Goal: Find specific page/section: Find specific page/section

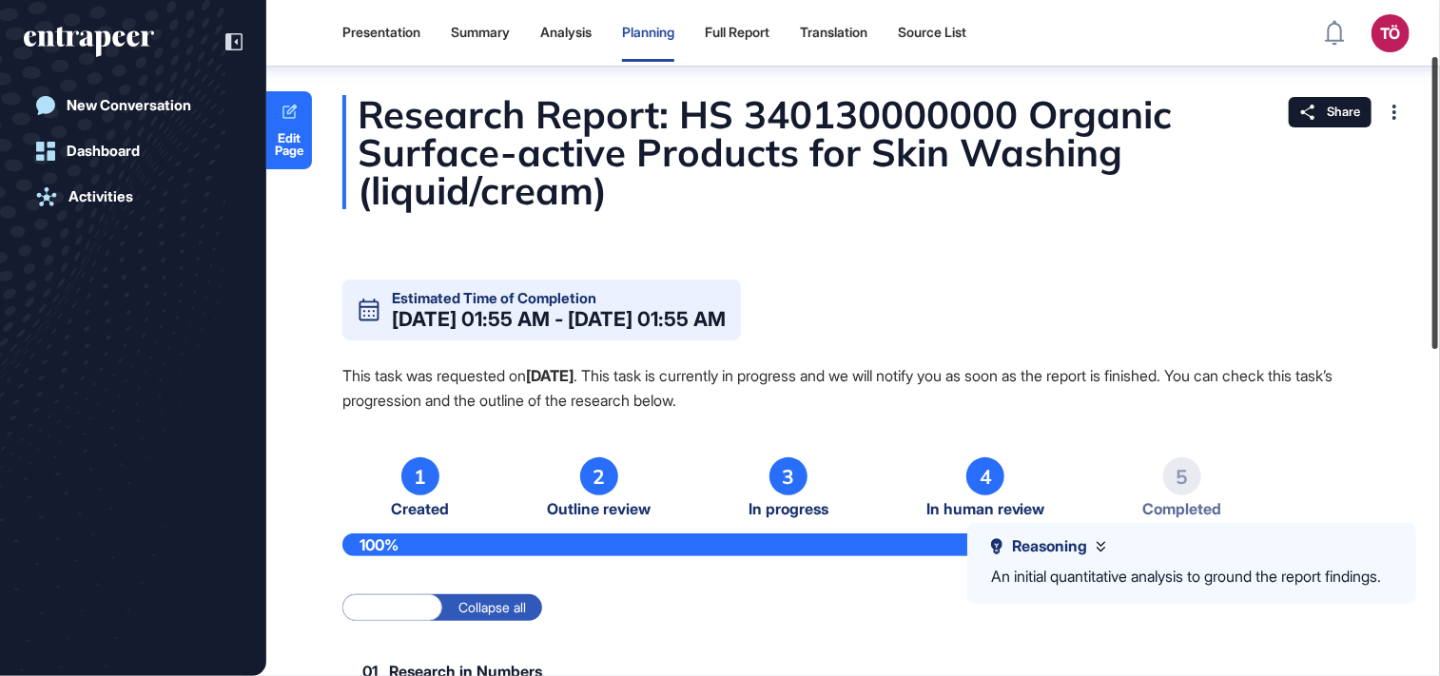
drag, startPoint x: 1435, startPoint y: 61, endPoint x: 1347, endPoint y: 17, distance: 97.9
click at [1373, 29] on div "Presentation Summary Analysis Planning Full Report Translation Source List TÖ A…" at bounding box center [720, 338] width 1440 height 676
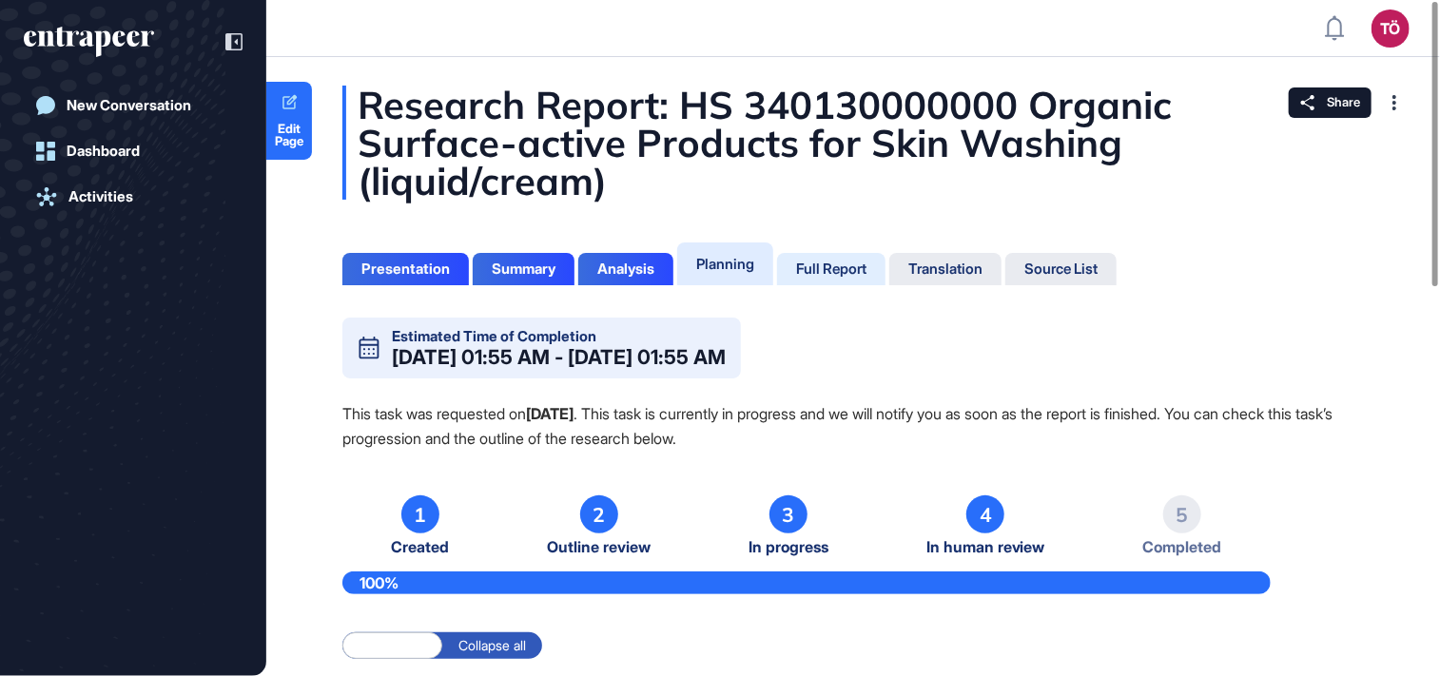
click at [852, 275] on div "Full Report" at bounding box center [831, 269] width 70 height 17
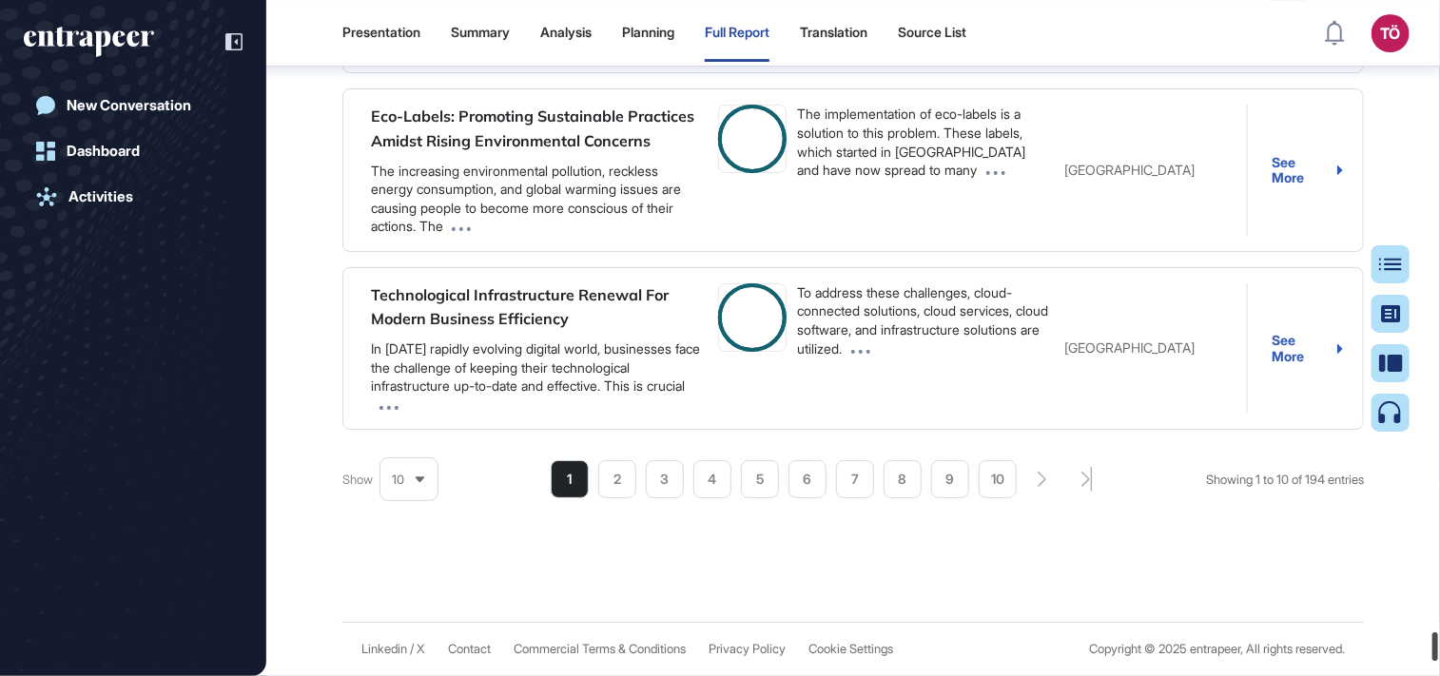
scroll to position [244462, 0]
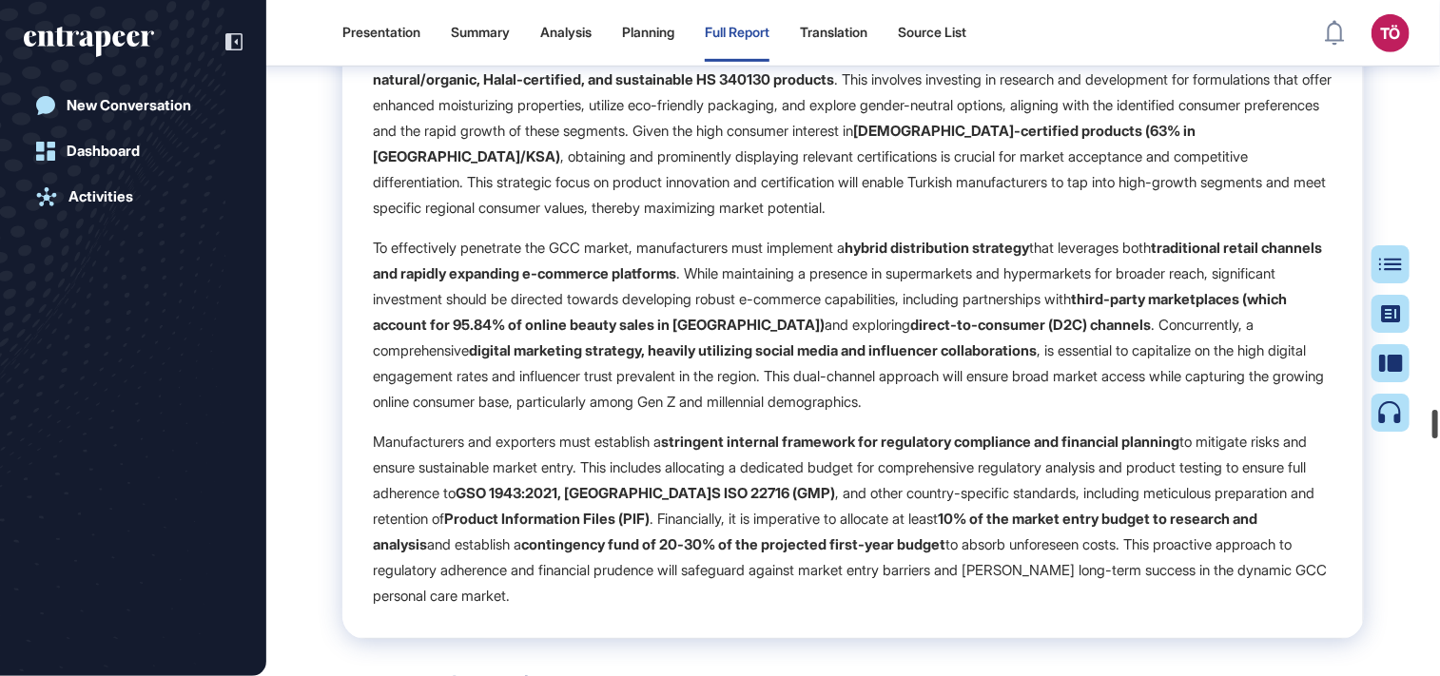
drag, startPoint x: 1435, startPoint y: 18, endPoint x: 1275, endPoint y: 539, distance: 545.3
click at [1389, 420] on div "Presentation Summary Analysis Planning Full Report Translation Source List TÖ A…" at bounding box center [720, 338] width 1440 height 676
